Goal: Navigation & Orientation: Find specific page/section

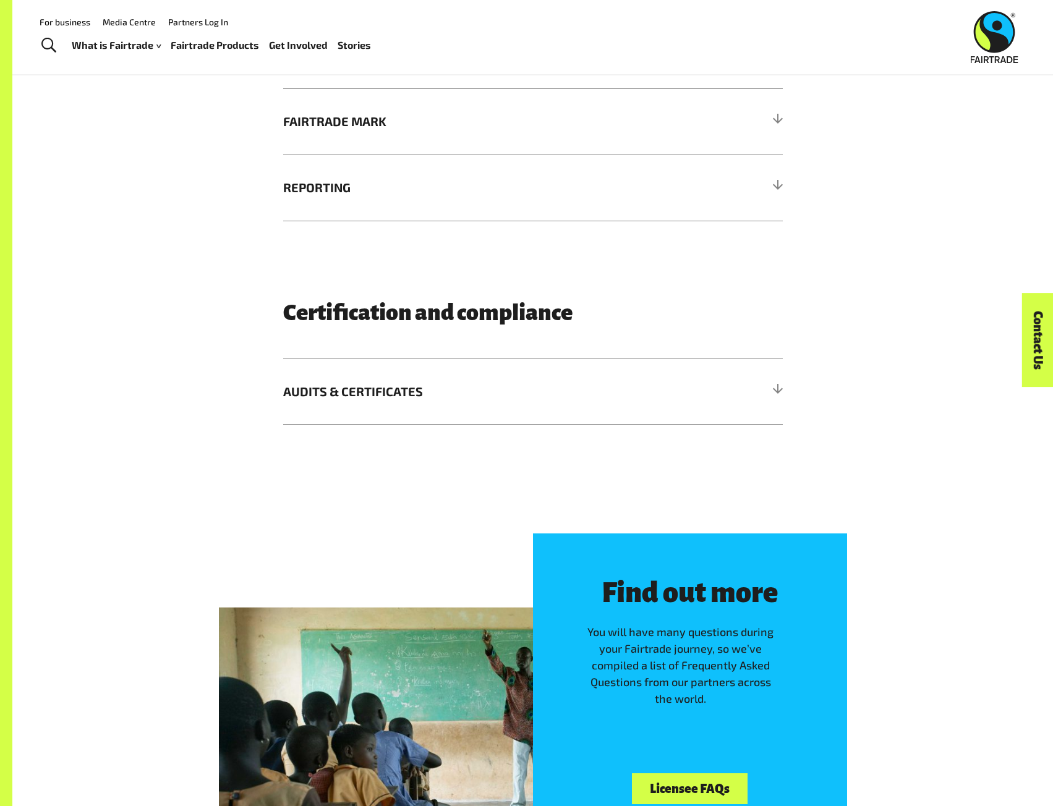
scroll to position [1855, 0]
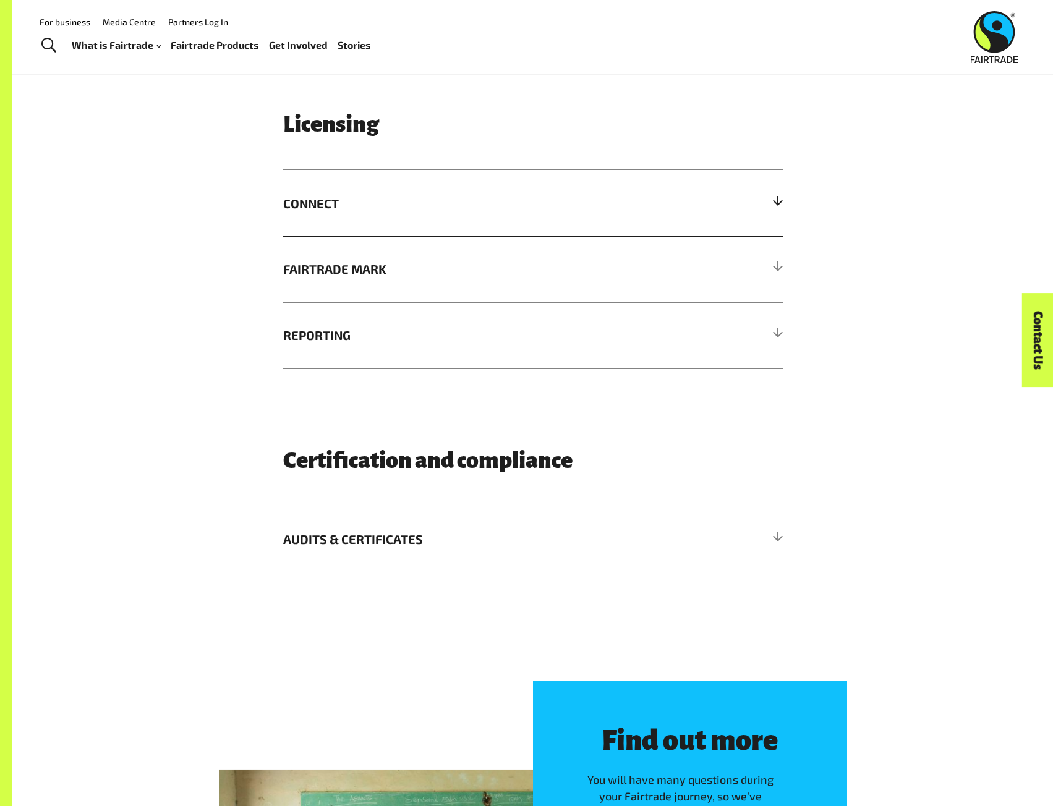
click at [776, 206] on div at bounding box center [776, 203] width 11 height 11
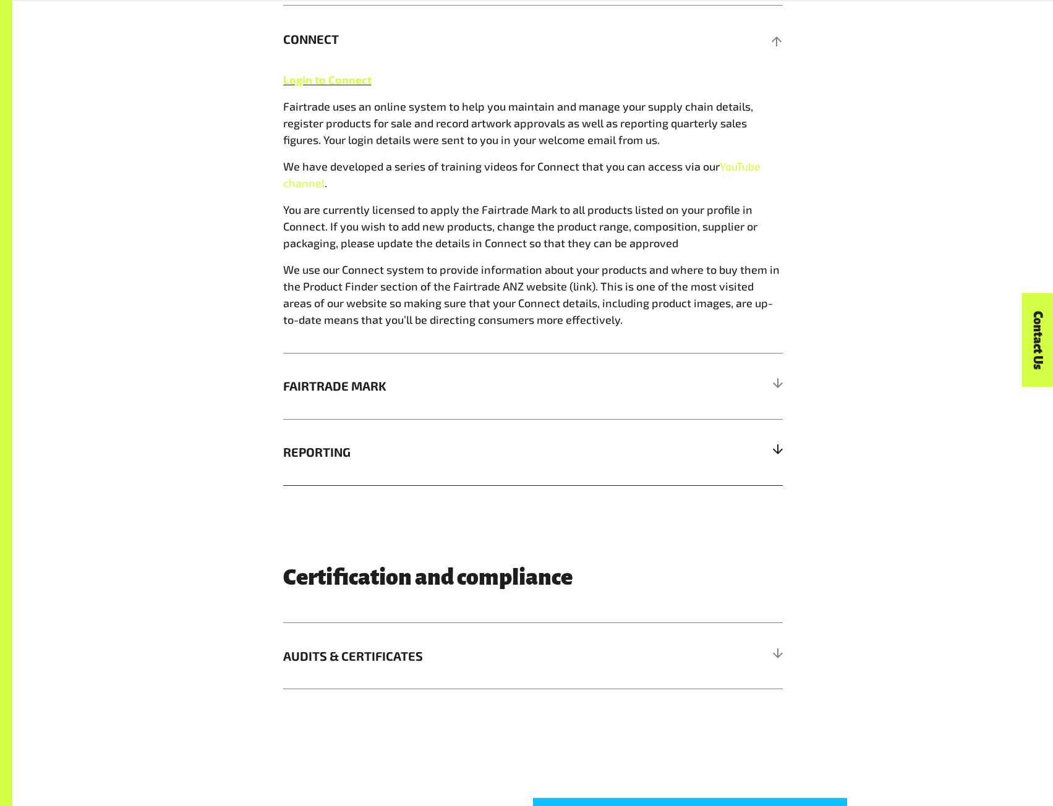
scroll to position [2164, 0]
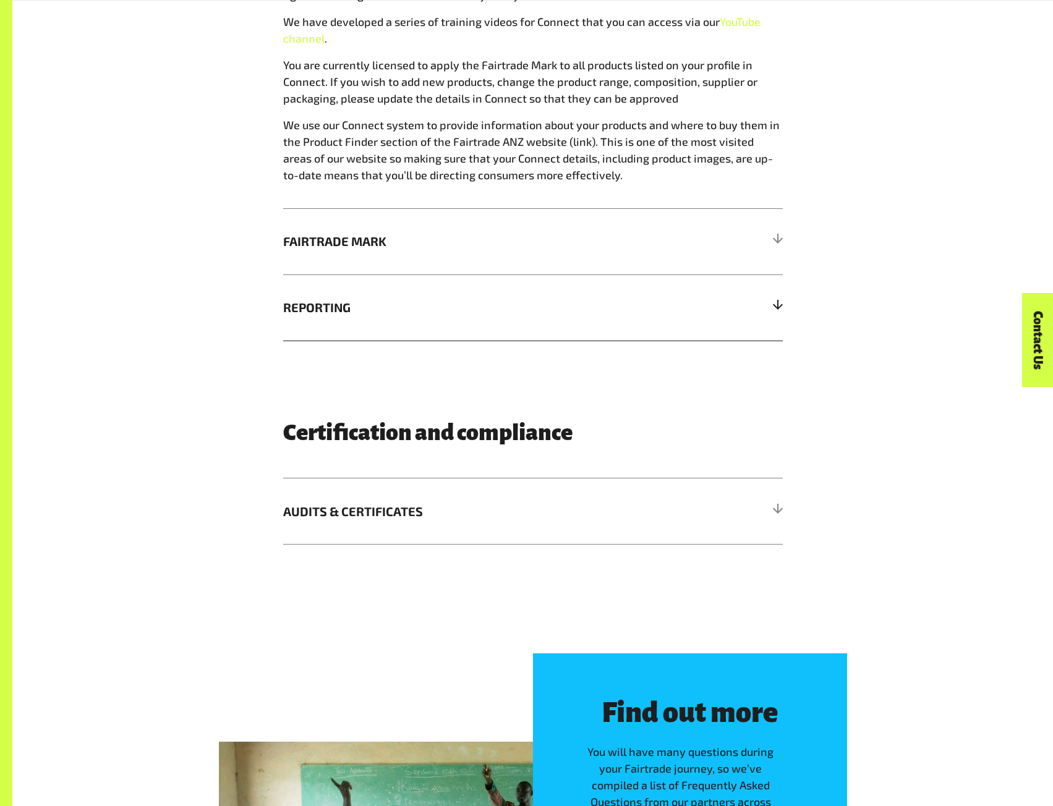
click at [774, 308] on div at bounding box center [776, 307] width 11 height 11
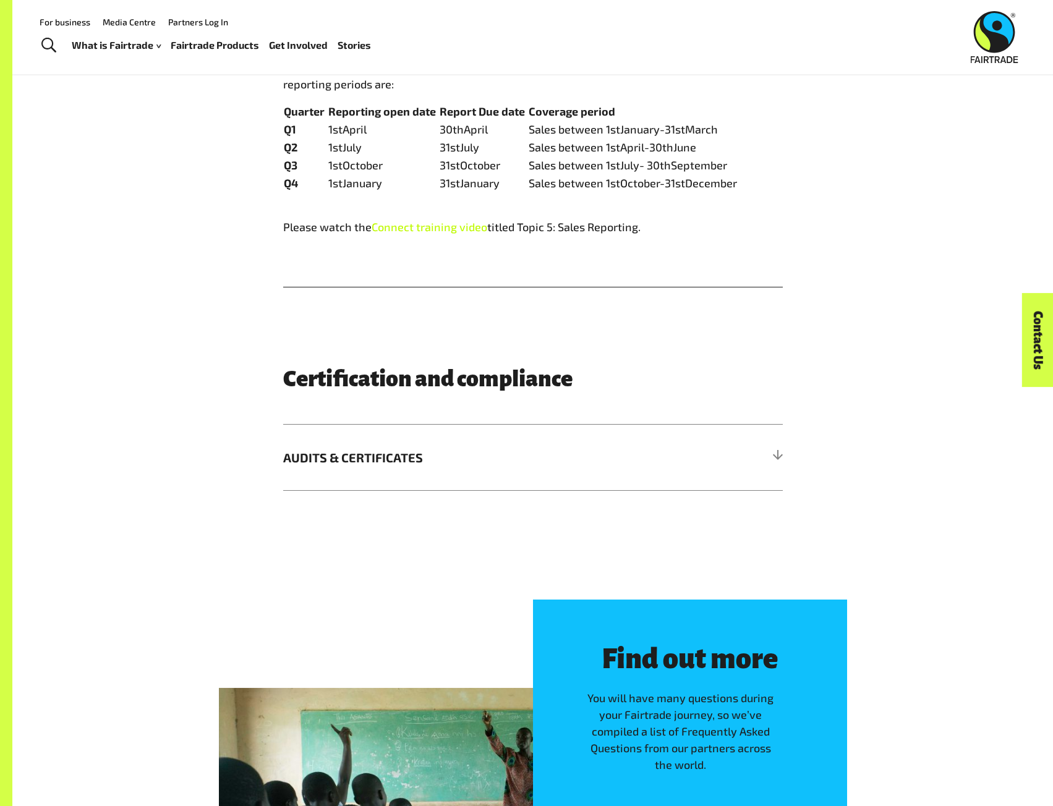
click at [423, 234] on span "Connect training video" at bounding box center [429, 227] width 116 height 14
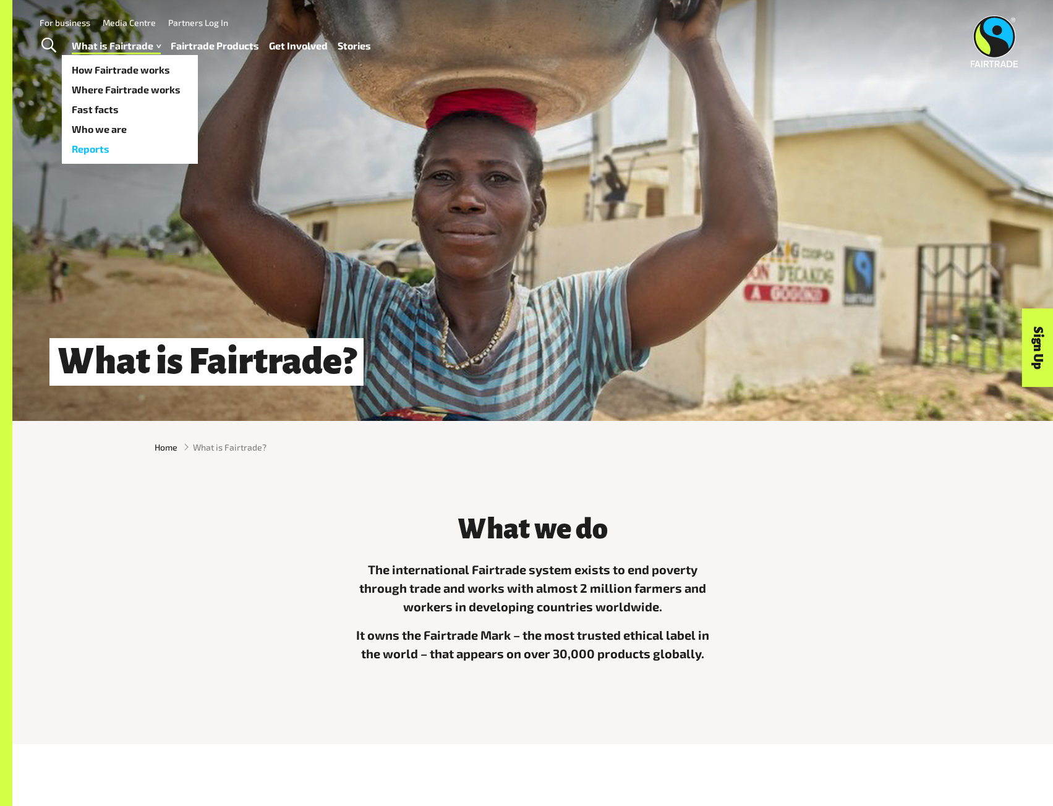
click at [96, 148] on link "Reports" at bounding box center [130, 149] width 136 height 20
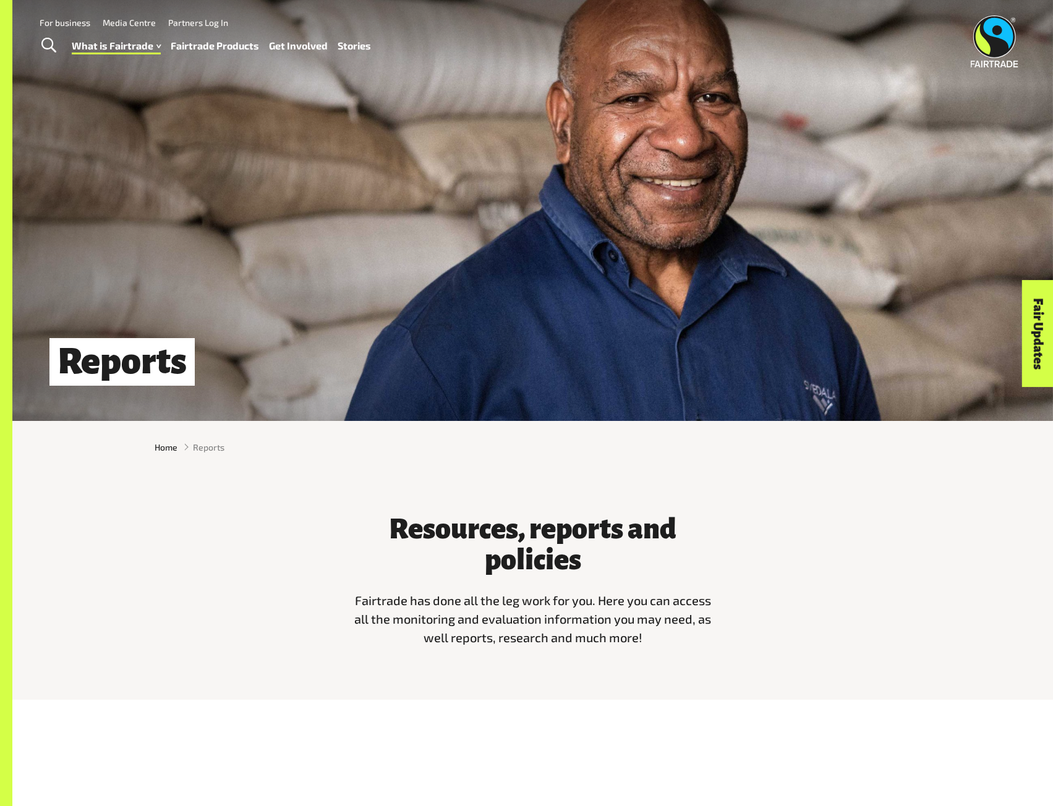
click at [1044, 323] on link "Fair Updates" at bounding box center [1038, 334] width 32 height 107
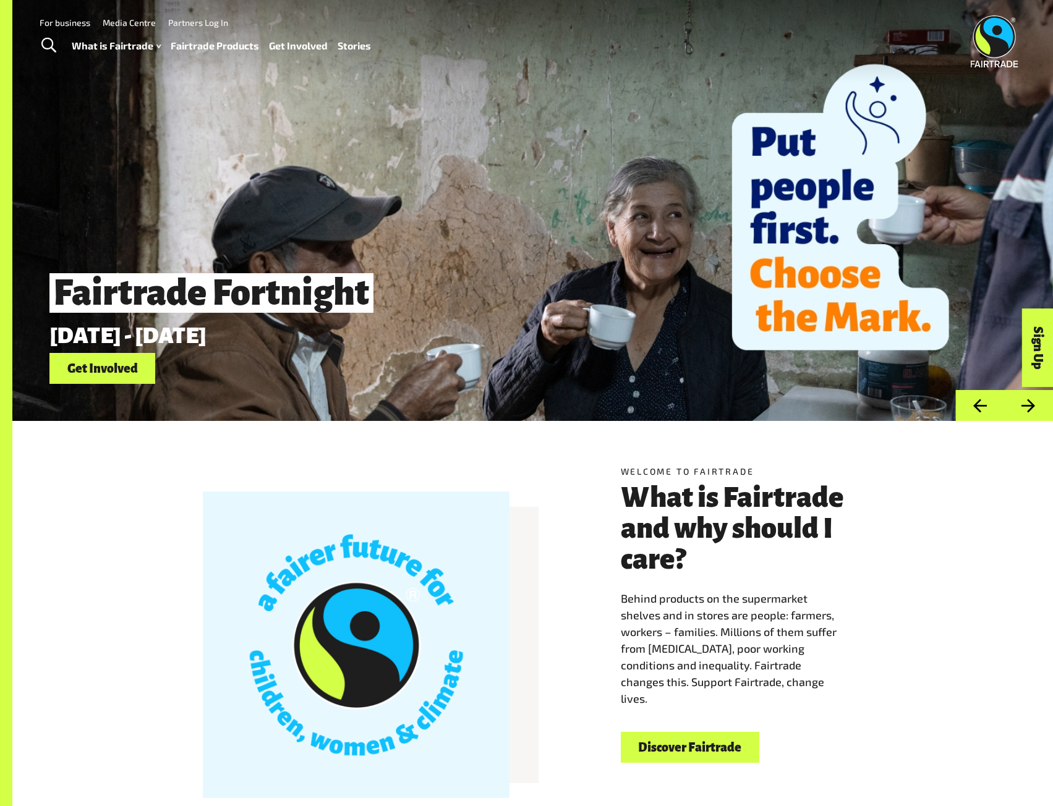
click at [124, 23] on link "Media Centre" at bounding box center [129, 22] width 53 height 11
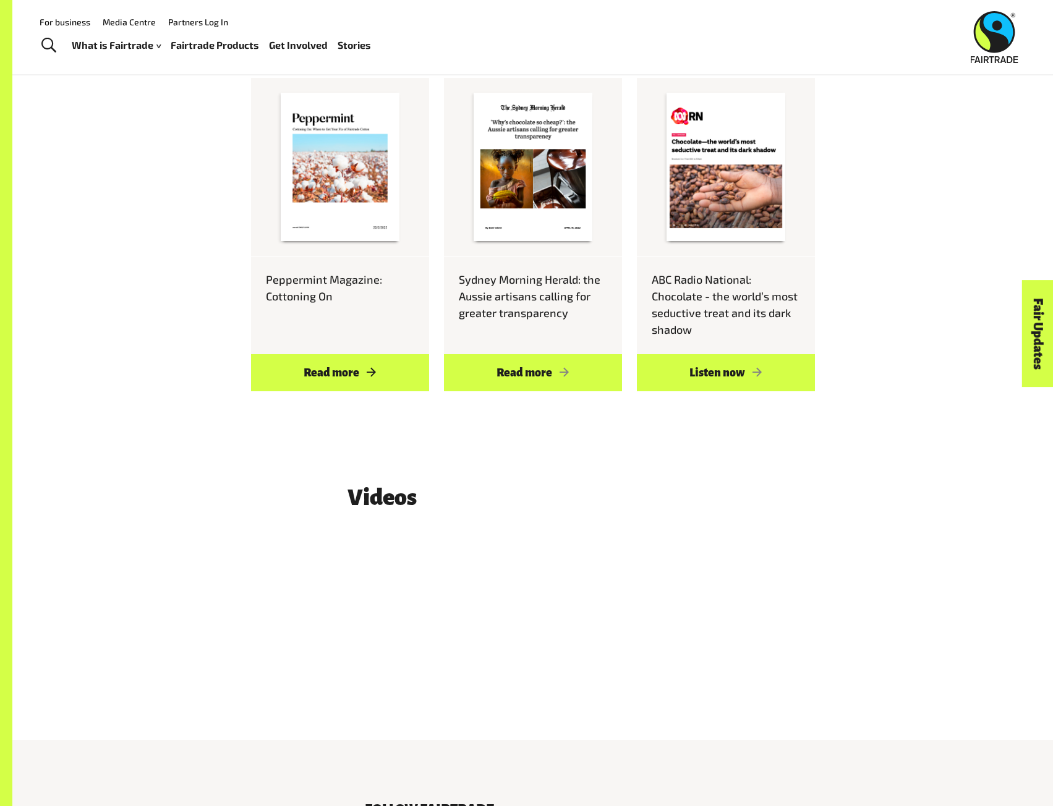
scroll to position [1121, 0]
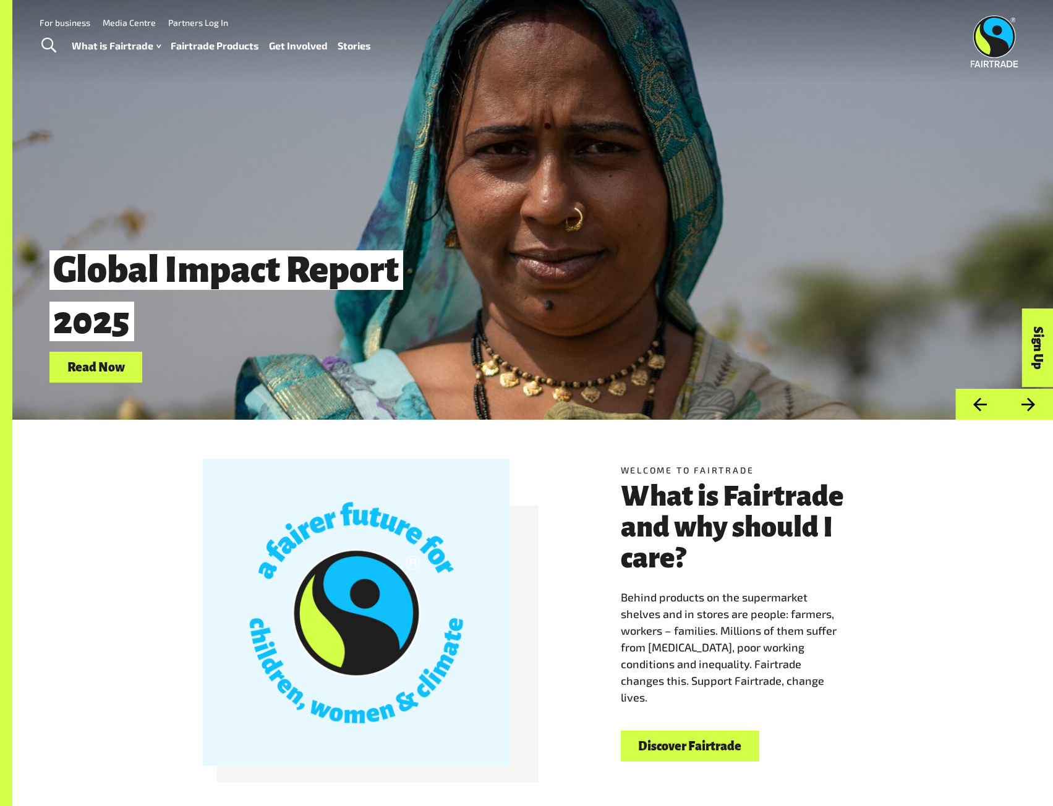
click at [990, 30] on img at bounding box center [994, 41] width 48 height 52
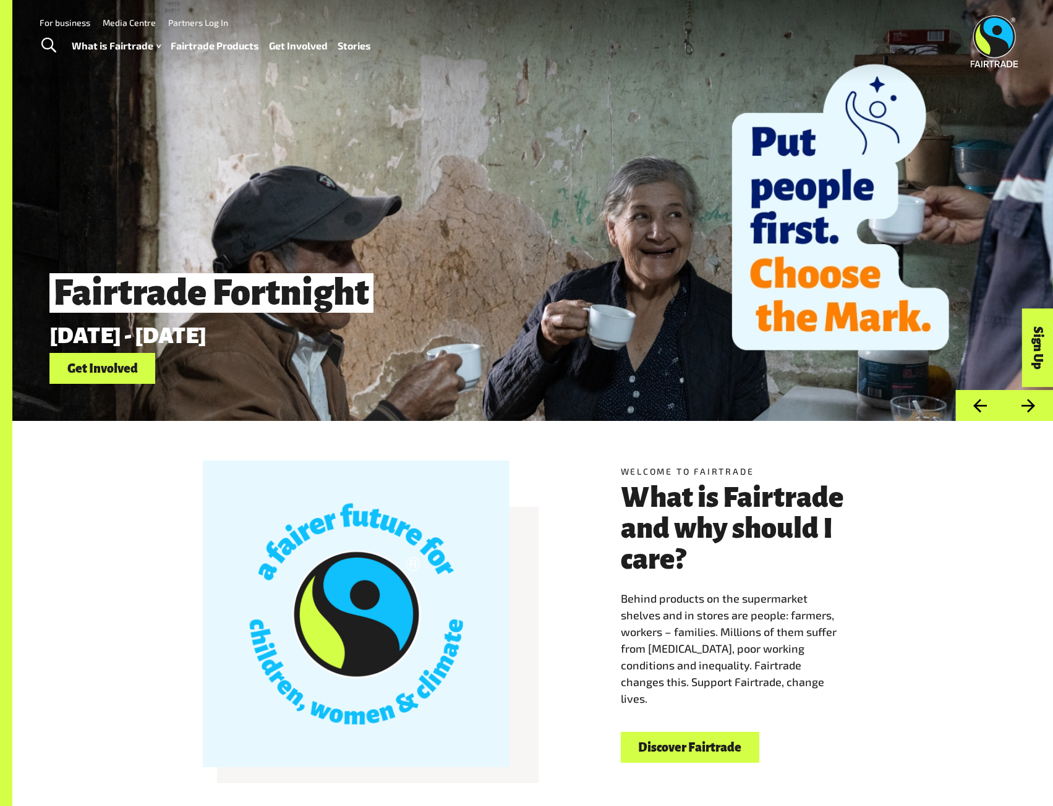
click at [1030, 406] on button "Next" at bounding box center [1028, 406] width 49 height 32
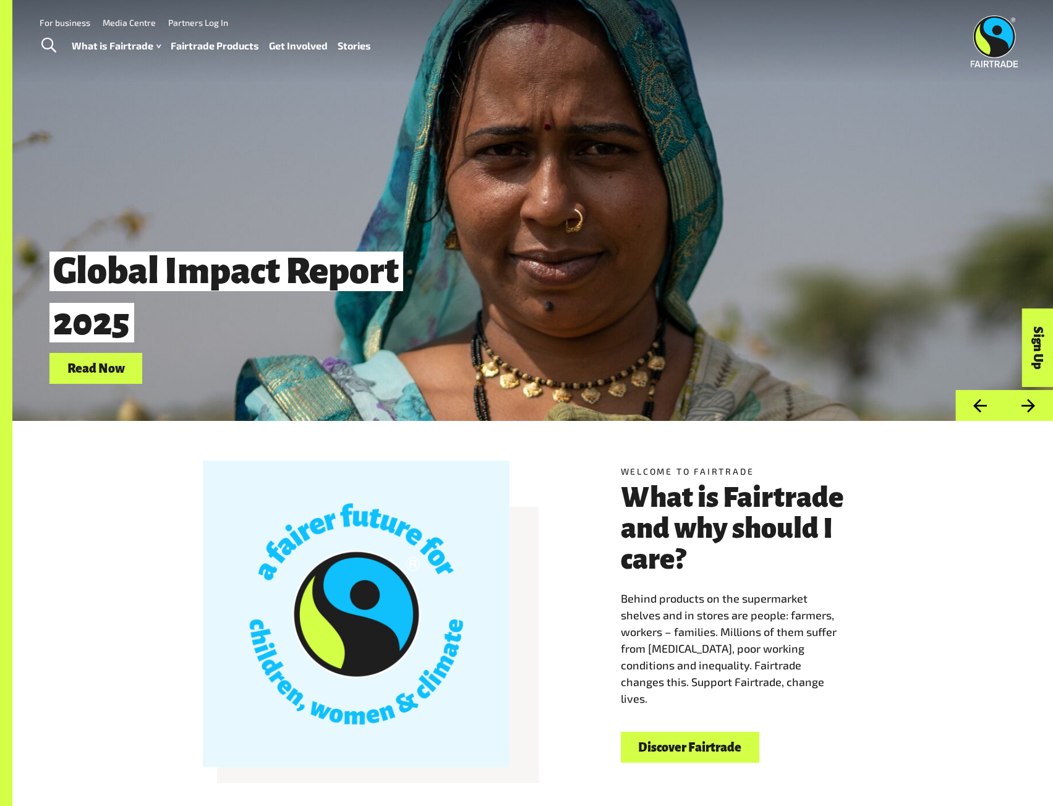
click at [1030, 406] on button "Next" at bounding box center [1028, 406] width 49 height 32
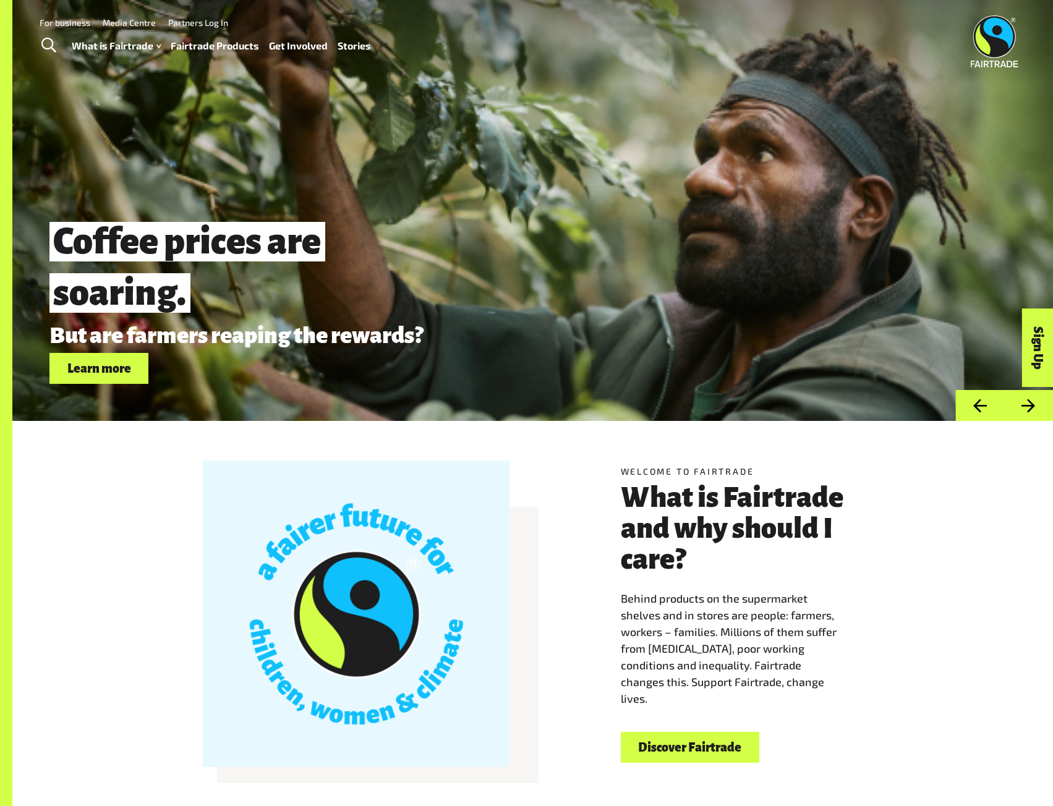
click at [1030, 406] on button "Next" at bounding box center [1028, 406] width 49 height 32
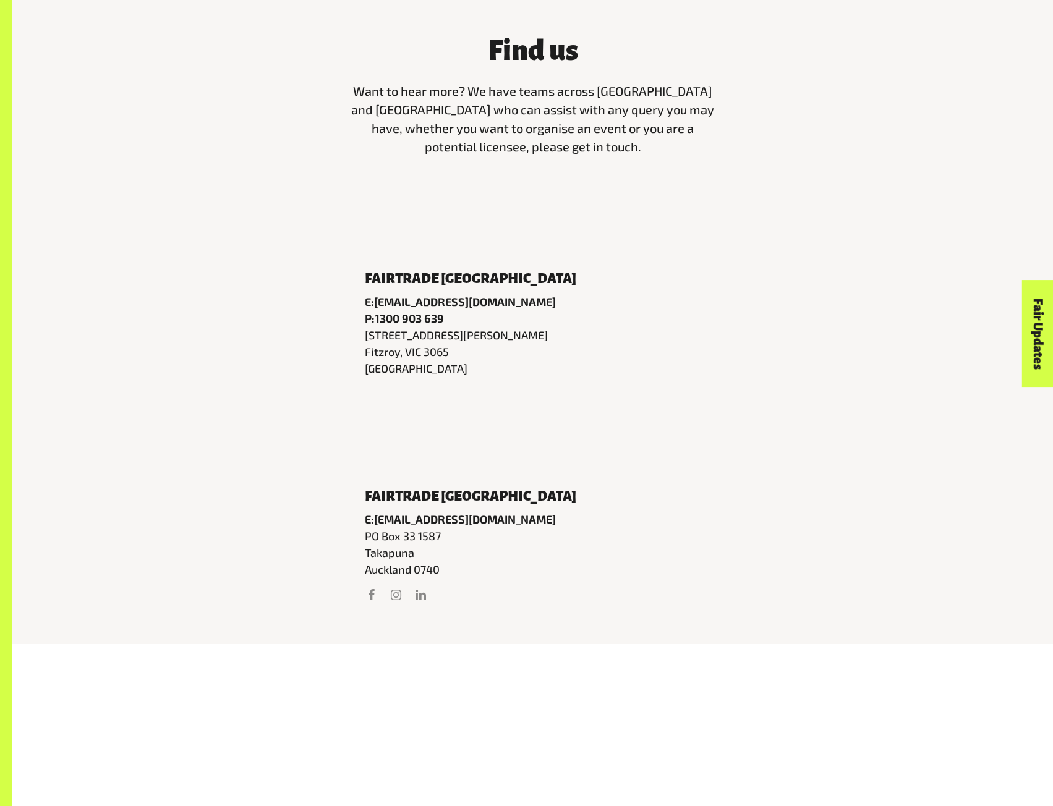
scroll to position [494, 0]
